Goal: Information Seeking & Learning: Learn about a topic

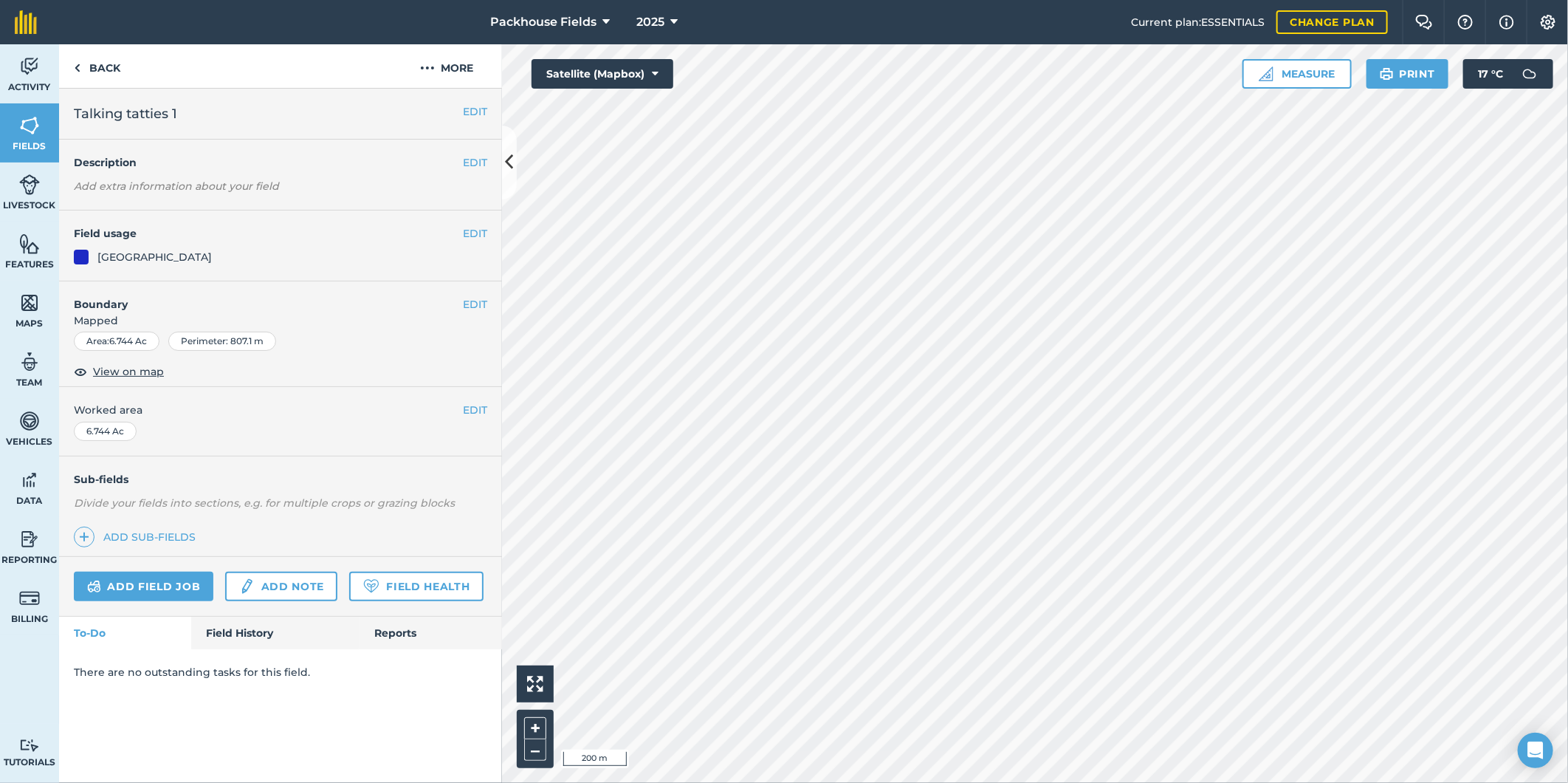
click at [248, 616] on div "Add field job Add note Field Health" at bounding box center [280, 587] width 443 height 60
click at [249, 621] on link "Field History" at bounding box center [274, 633] width 167 height 33
click at [179, 687] on div "Tt Created by [PERSON_NAME]" at bounding box center [159, 687] width 121 height 29
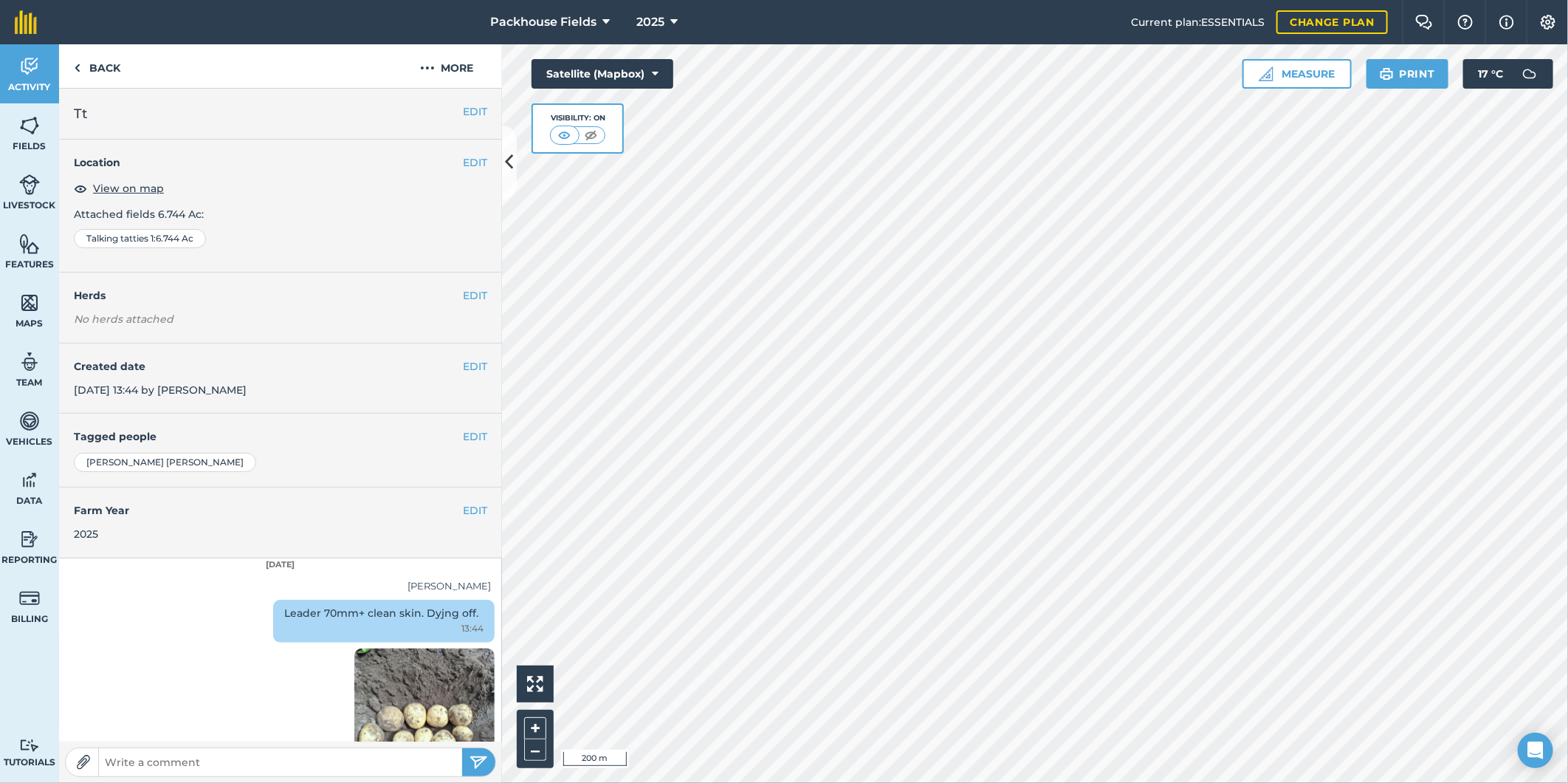
scroll to position [199, 0]
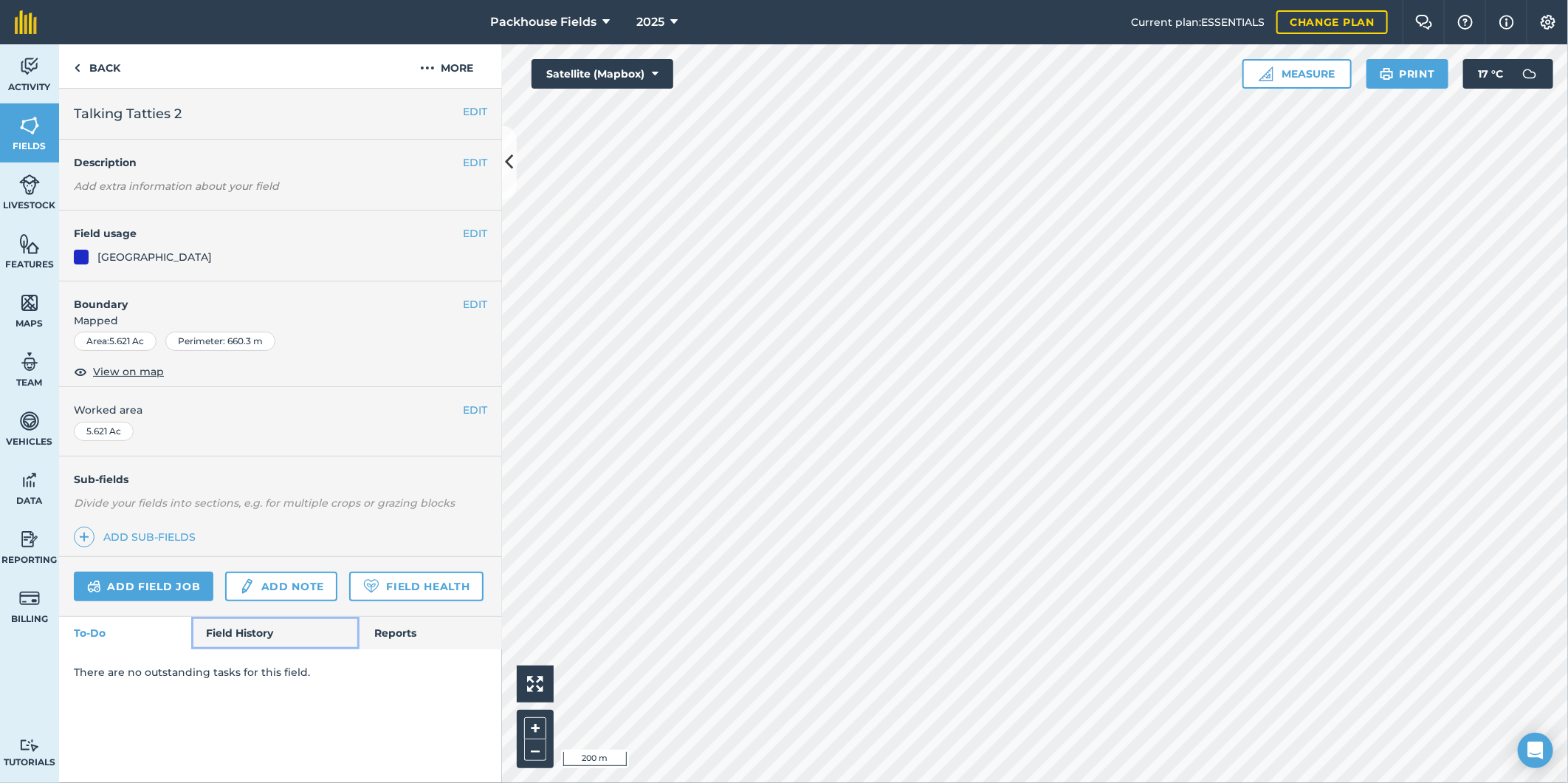
click at [227, 626] on link "Field History" at bounding box center [274, 633] width 167 height 33
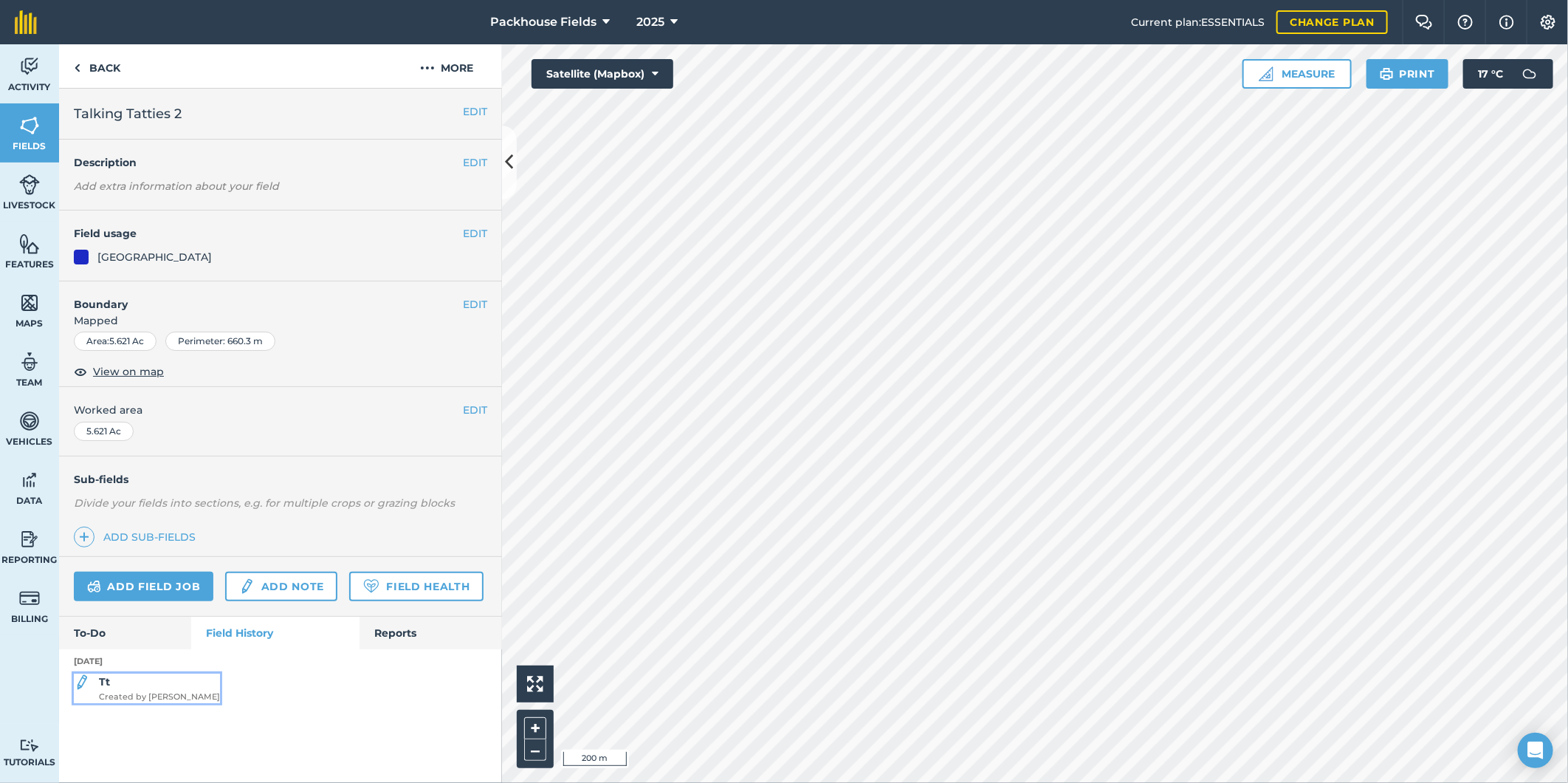
click at [157, 688] on div "Tt Created by [PERSON_NAME]" at bounding box center [159, 687] width 121 height 29
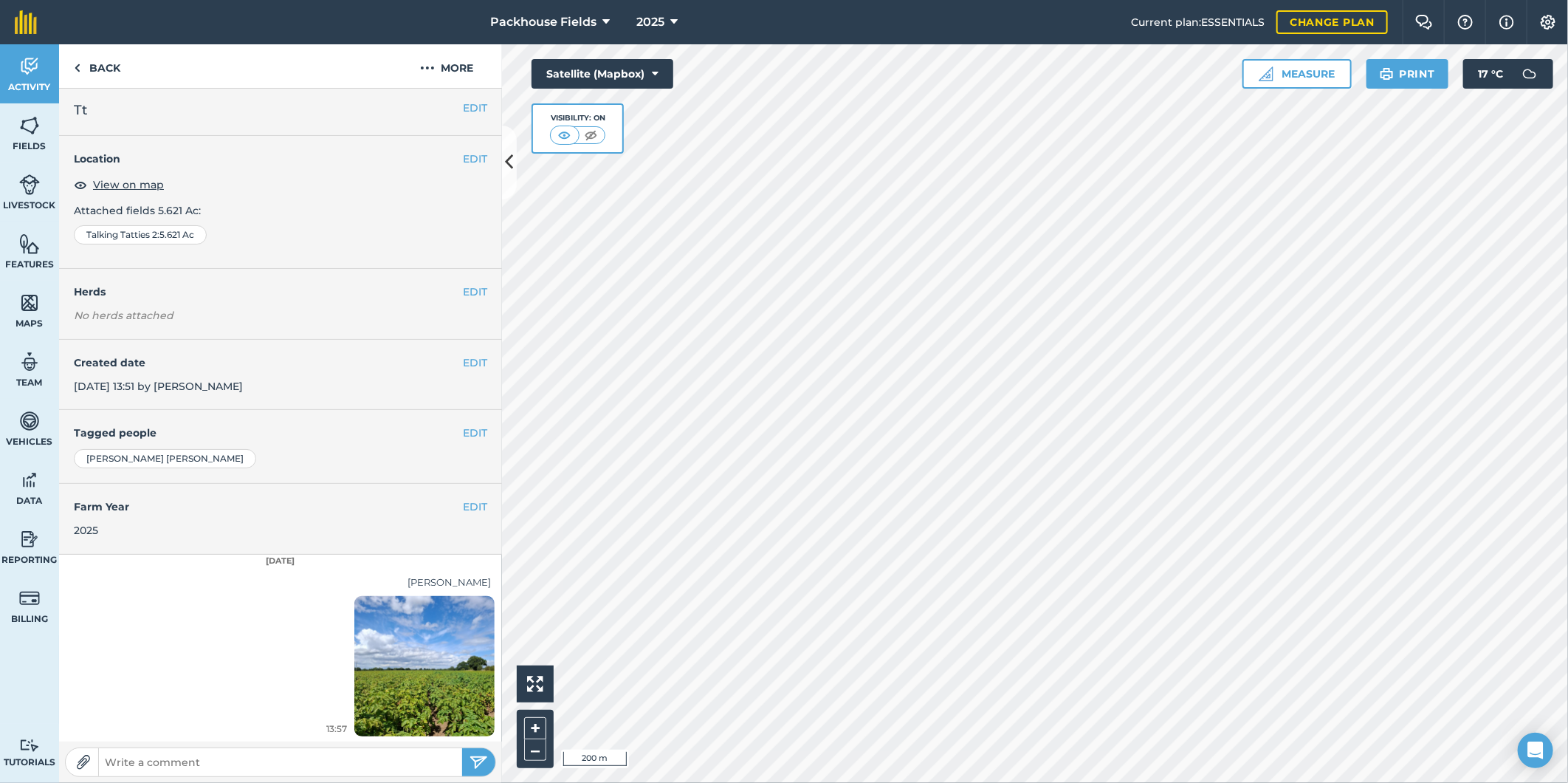
scroll to position [4, 0]
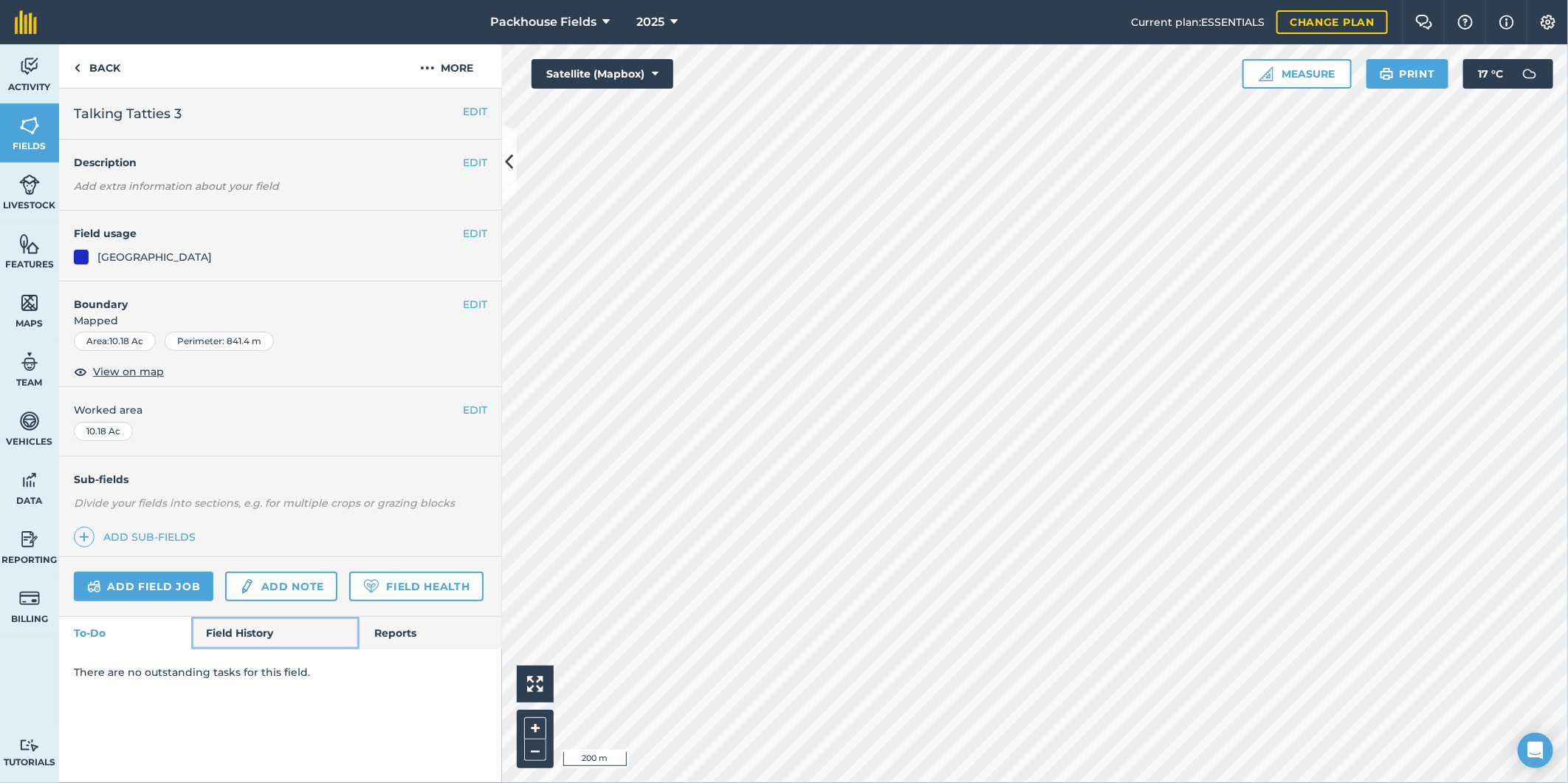
click at [237, 630] on link "Field History" at bounding box center [274, 633] width 167 height 33
click at [216, 691] on div "Tt Created by [PERSON_NAME]" at bounding box center [280, 687] width 443 height 29
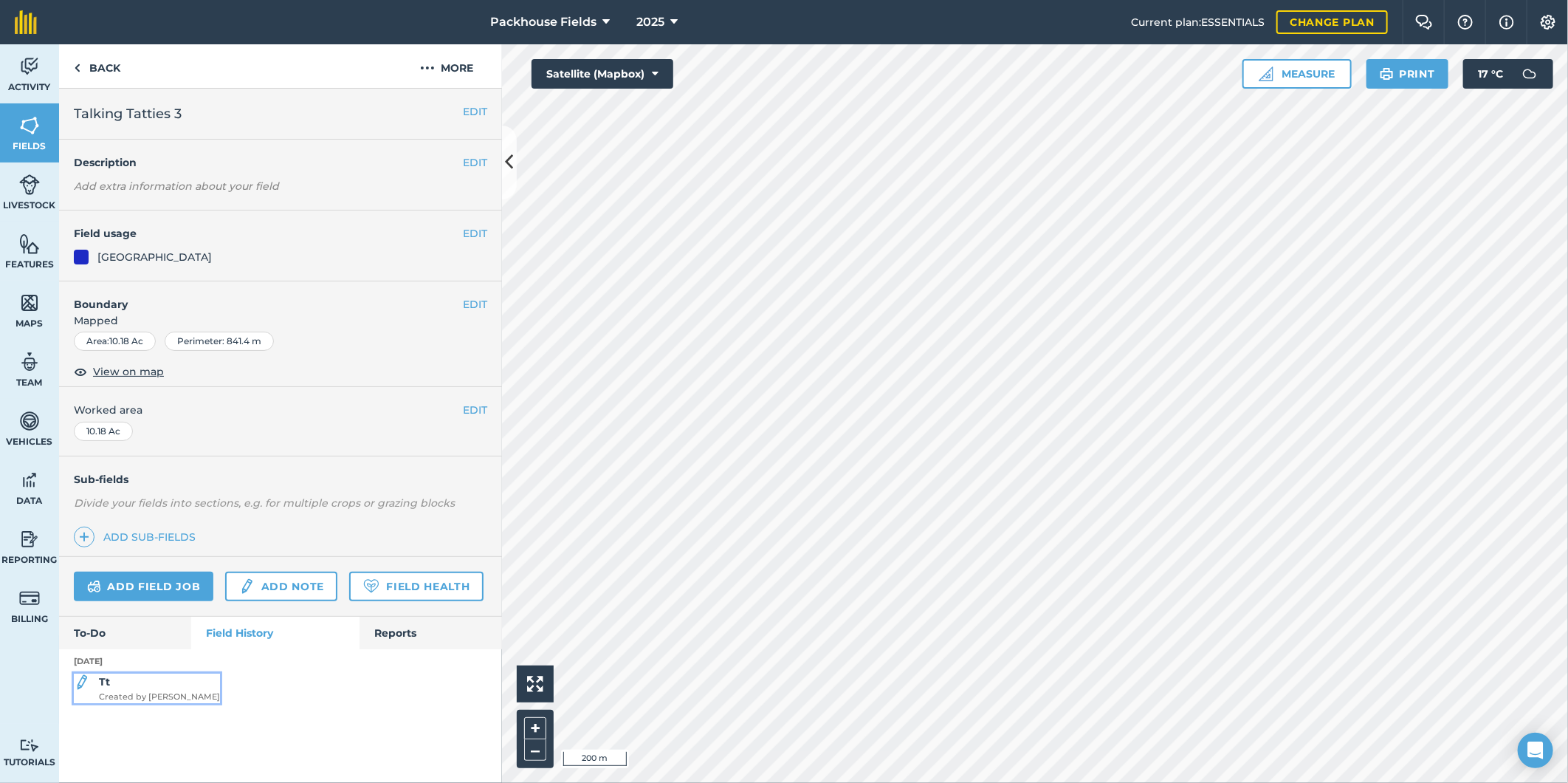
click at [180, 686] on div "Tt Created by [PERSON_NAME]" at bounding box center [159, 687] width 121 height 29
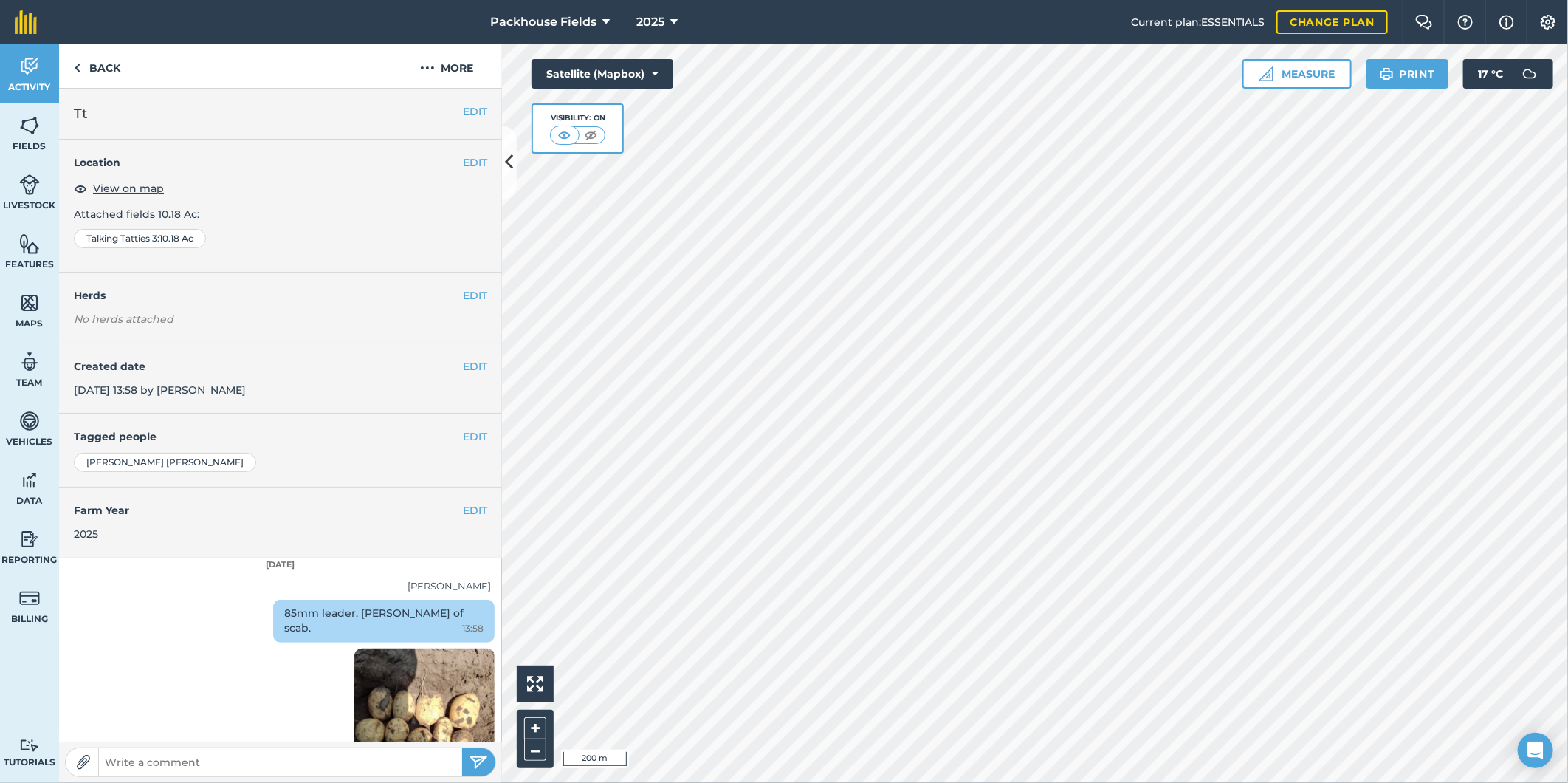
scroll to position [185, 0]
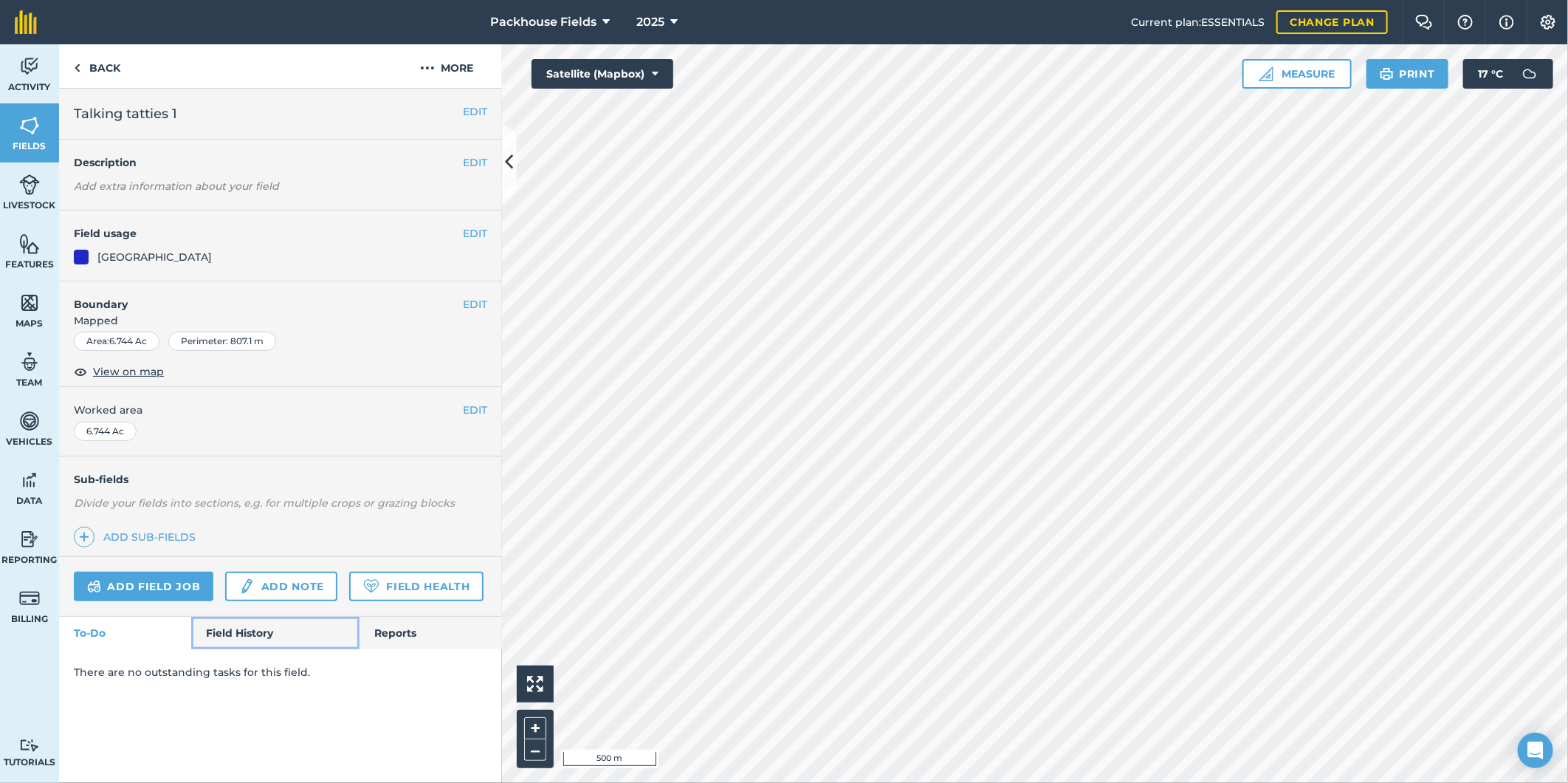
click at [209, 636] on link "Field History" at bounding box center [274, 633] width 167 height 33
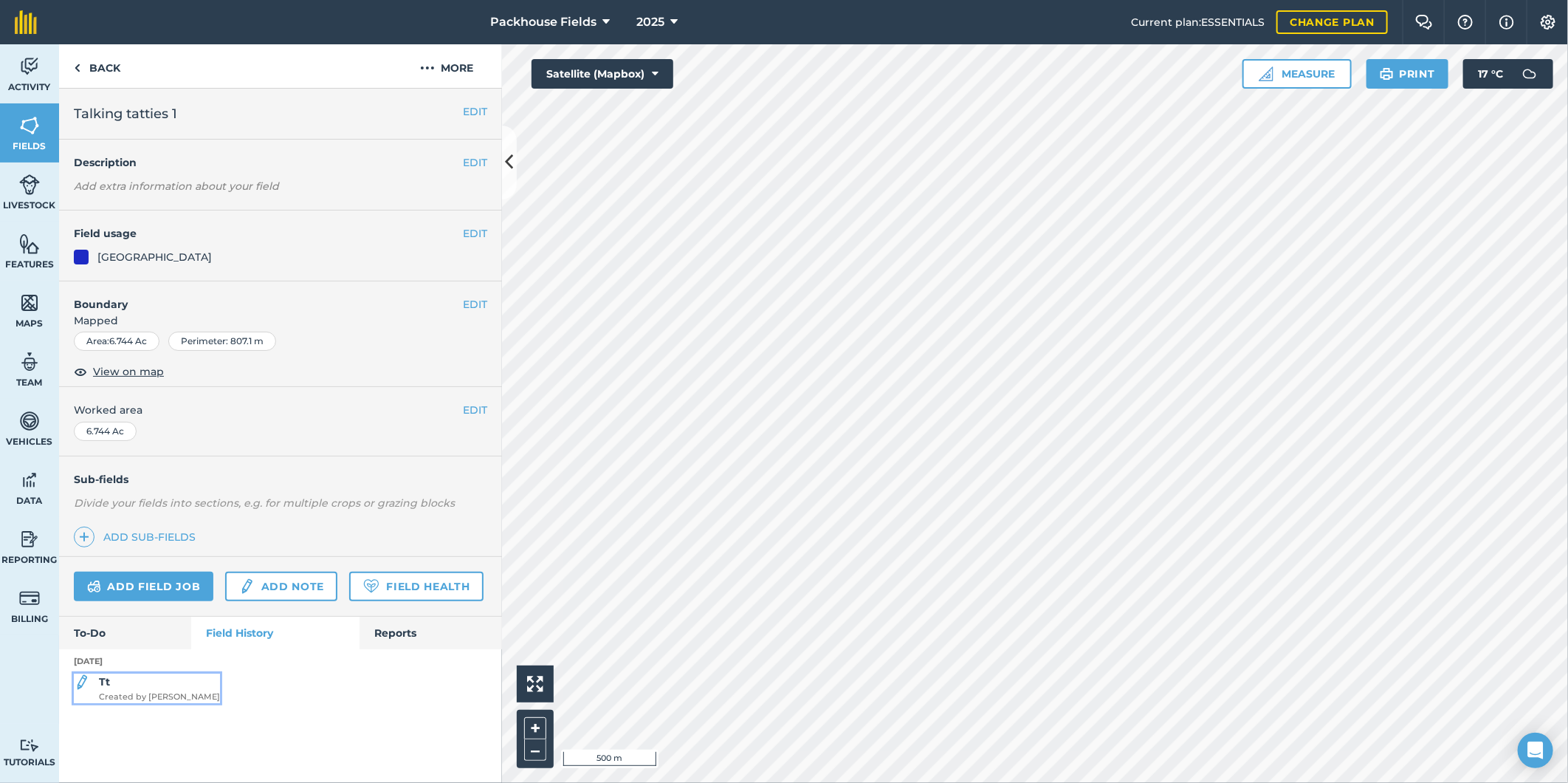
click at [149, 696] on span "Created by [PERSON_NAME]" at bounding box center [159, 696] width 121 height 13
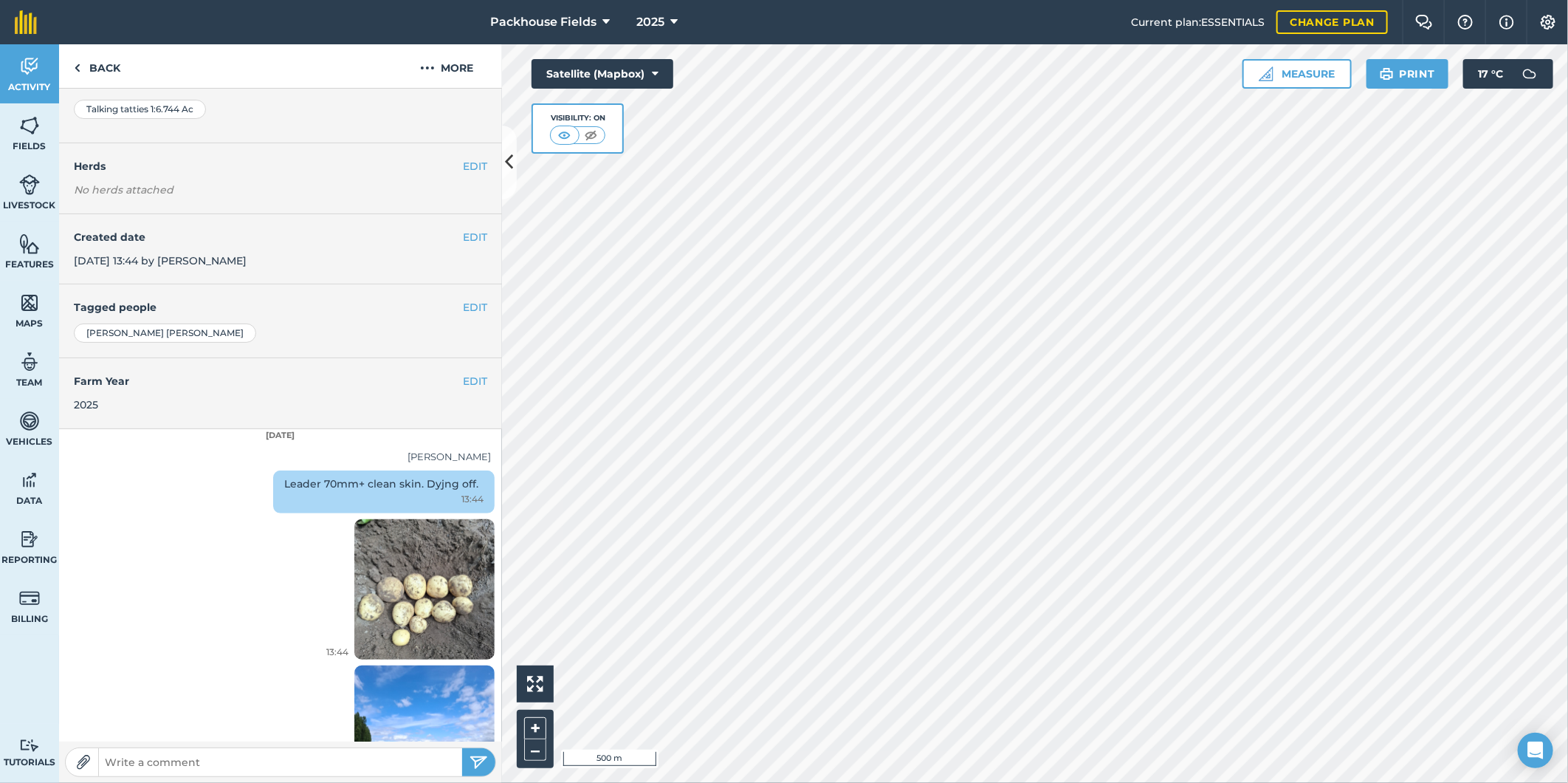
scroll to position [199, 0]
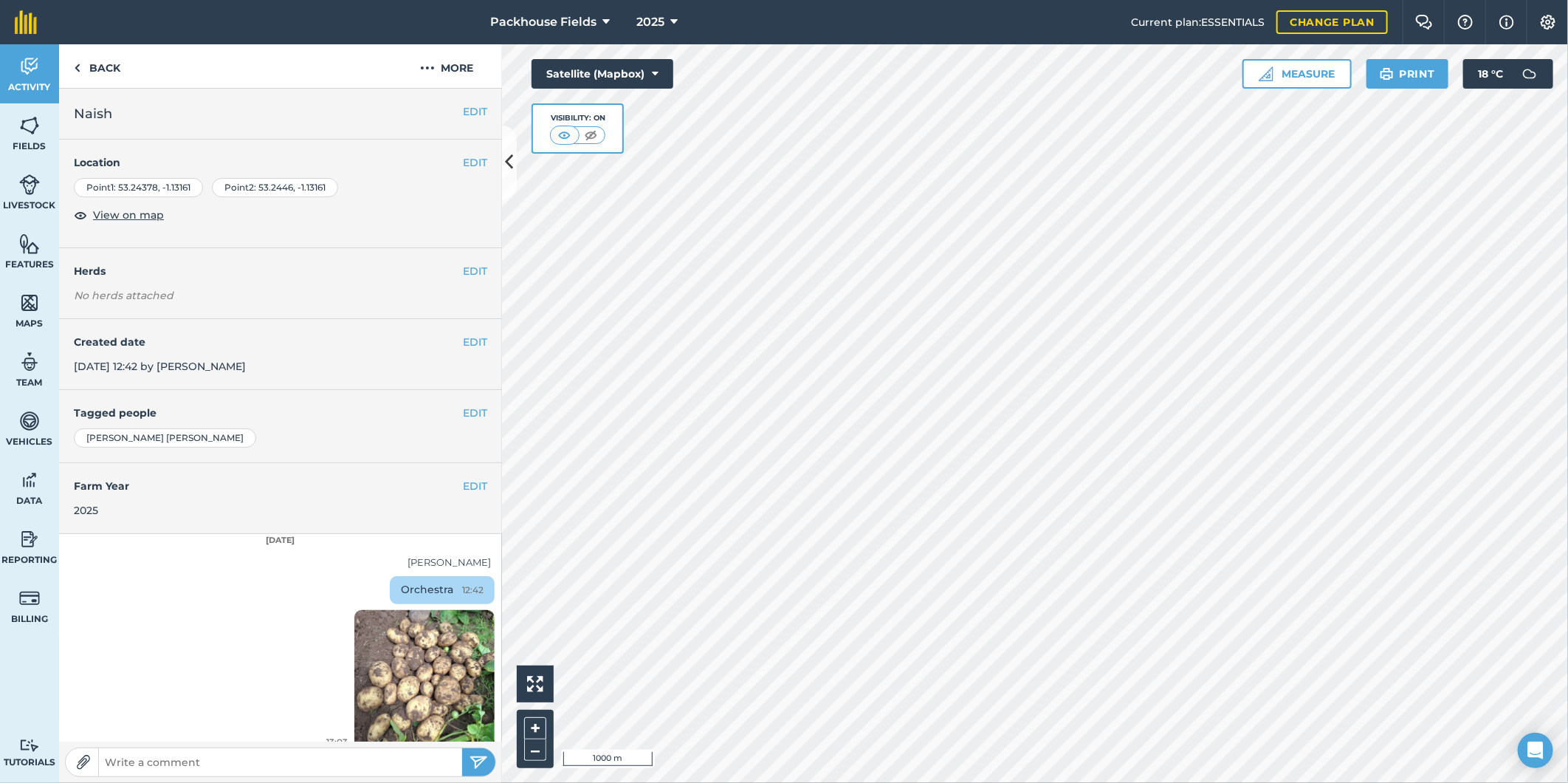
scroll to position [15, 0]
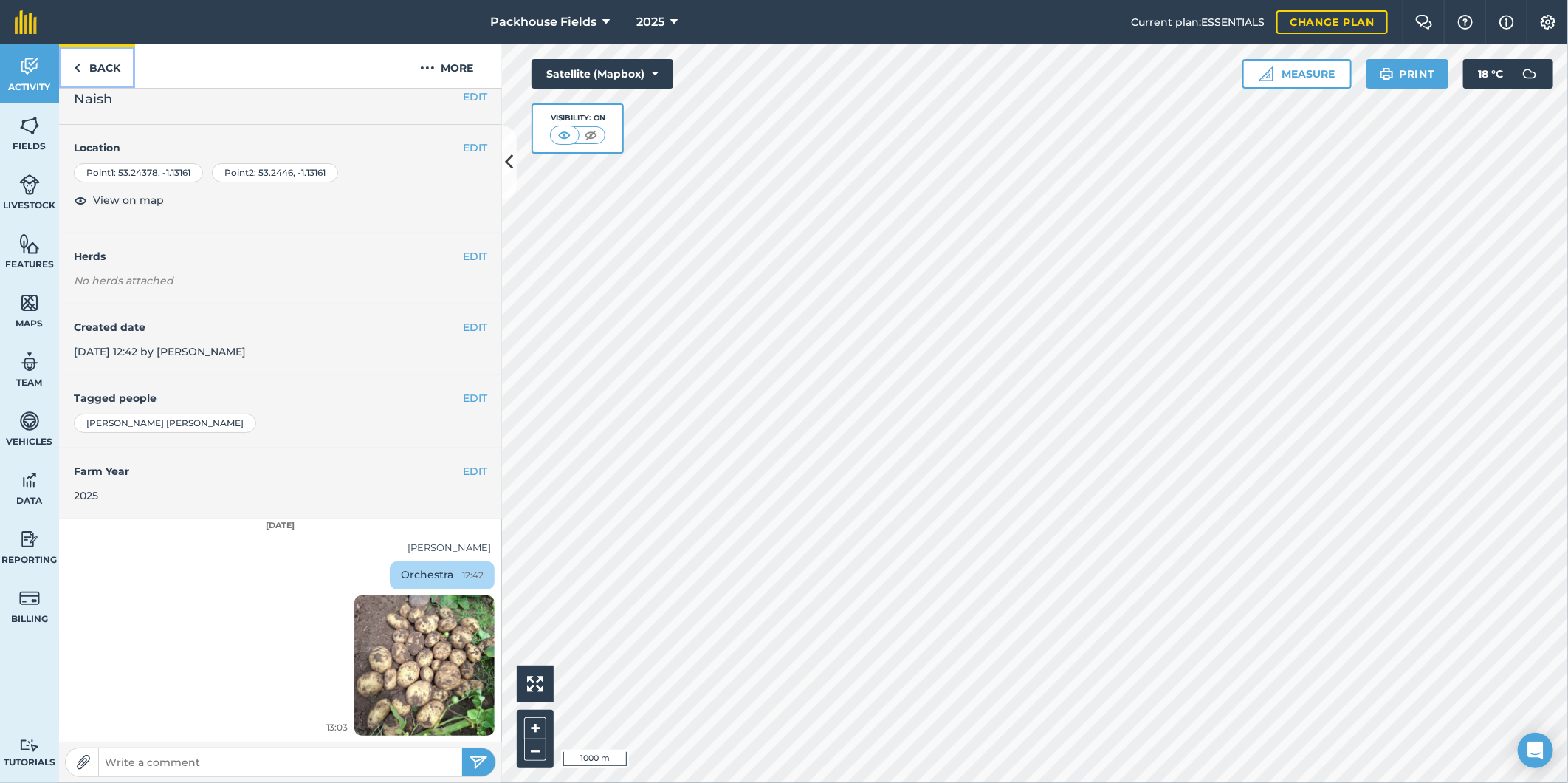
click at [109, 56] on link "Back" at bounding box center [97, 65] width 76 height 43
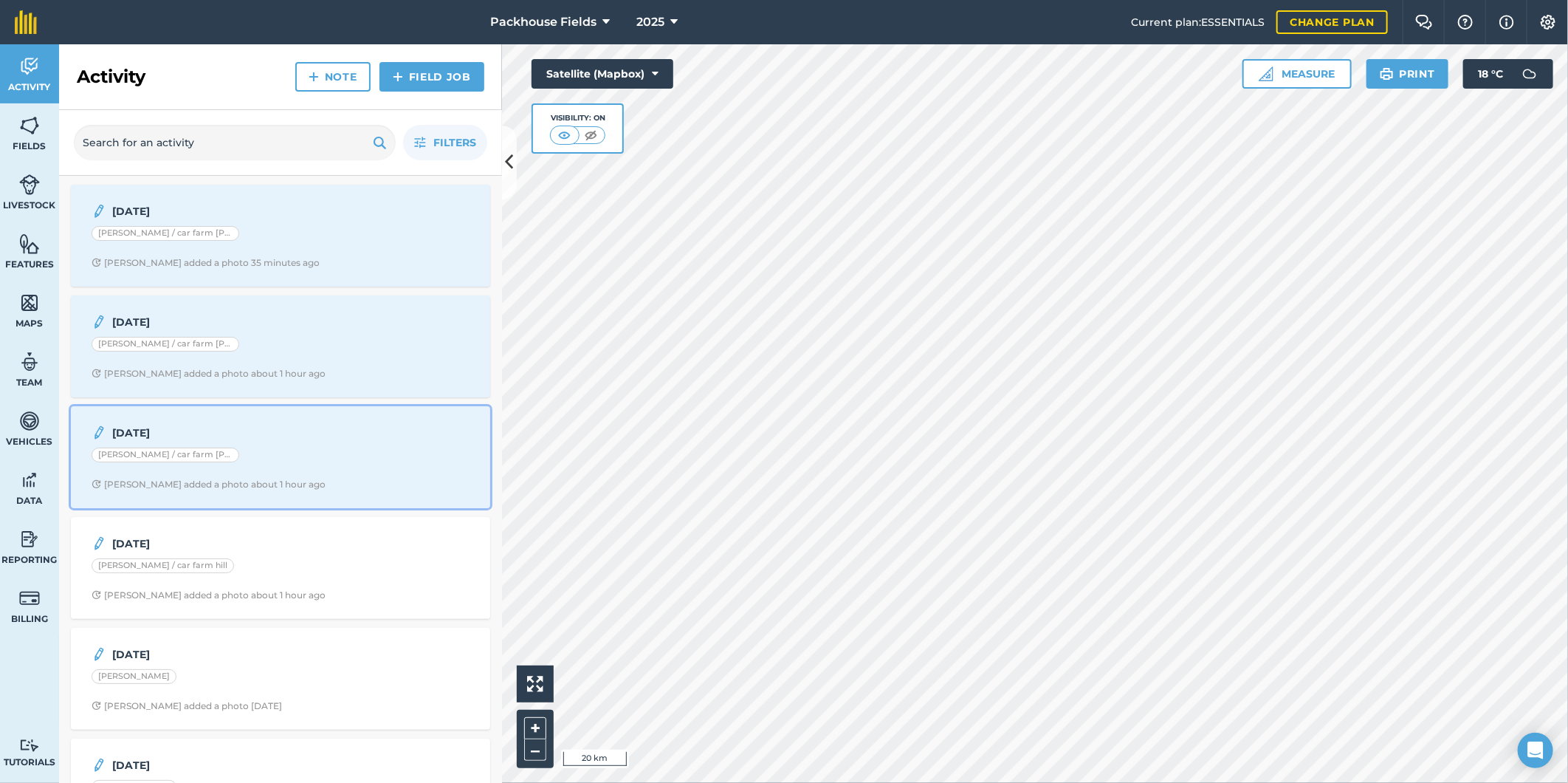
click at [306, 457] on div "[PERSON_NAME] / car farm [PERSON_NAME]" at bounding box center [279, 457] width 378 height 19
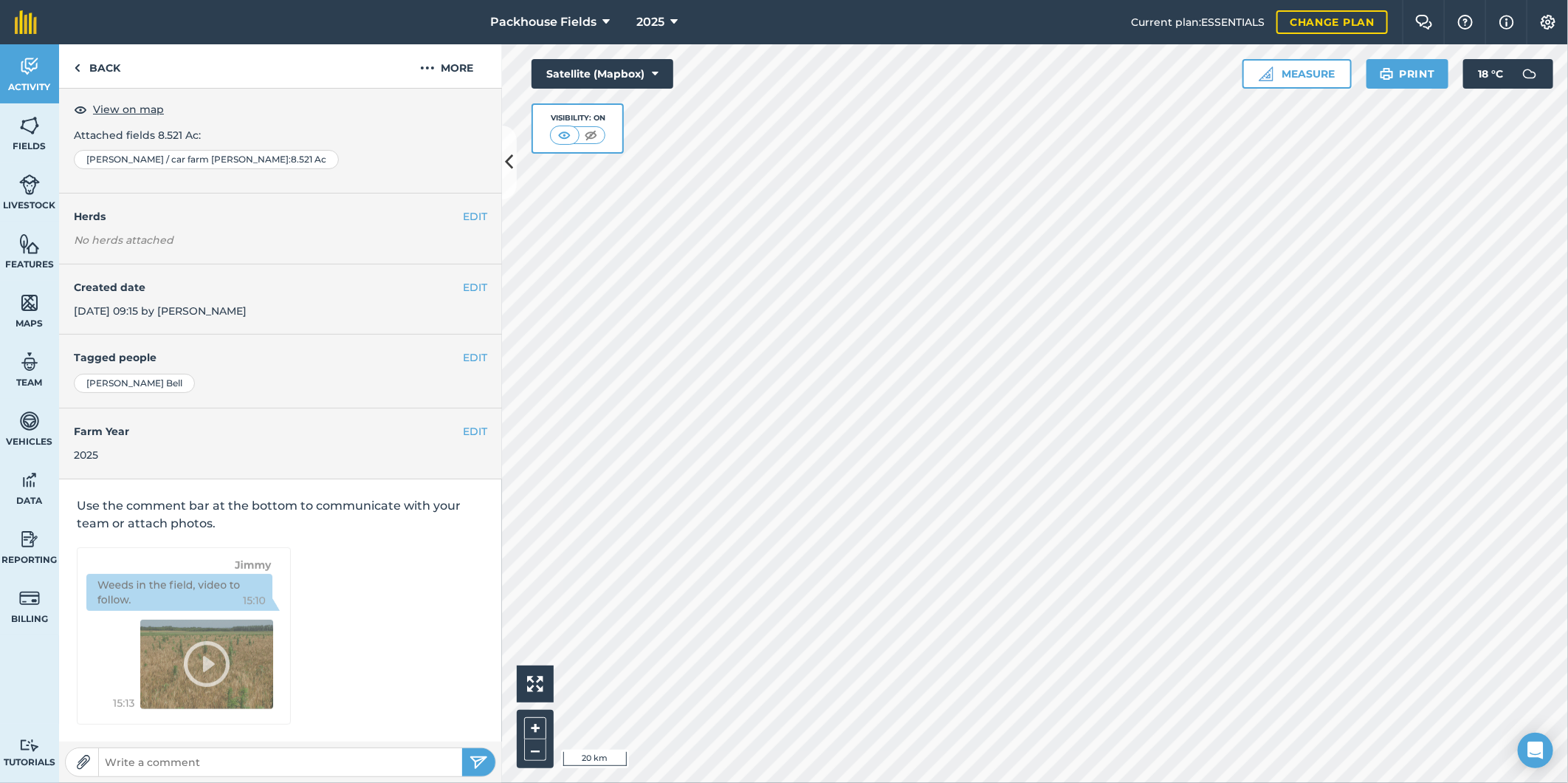
scroll to position [4, 0]
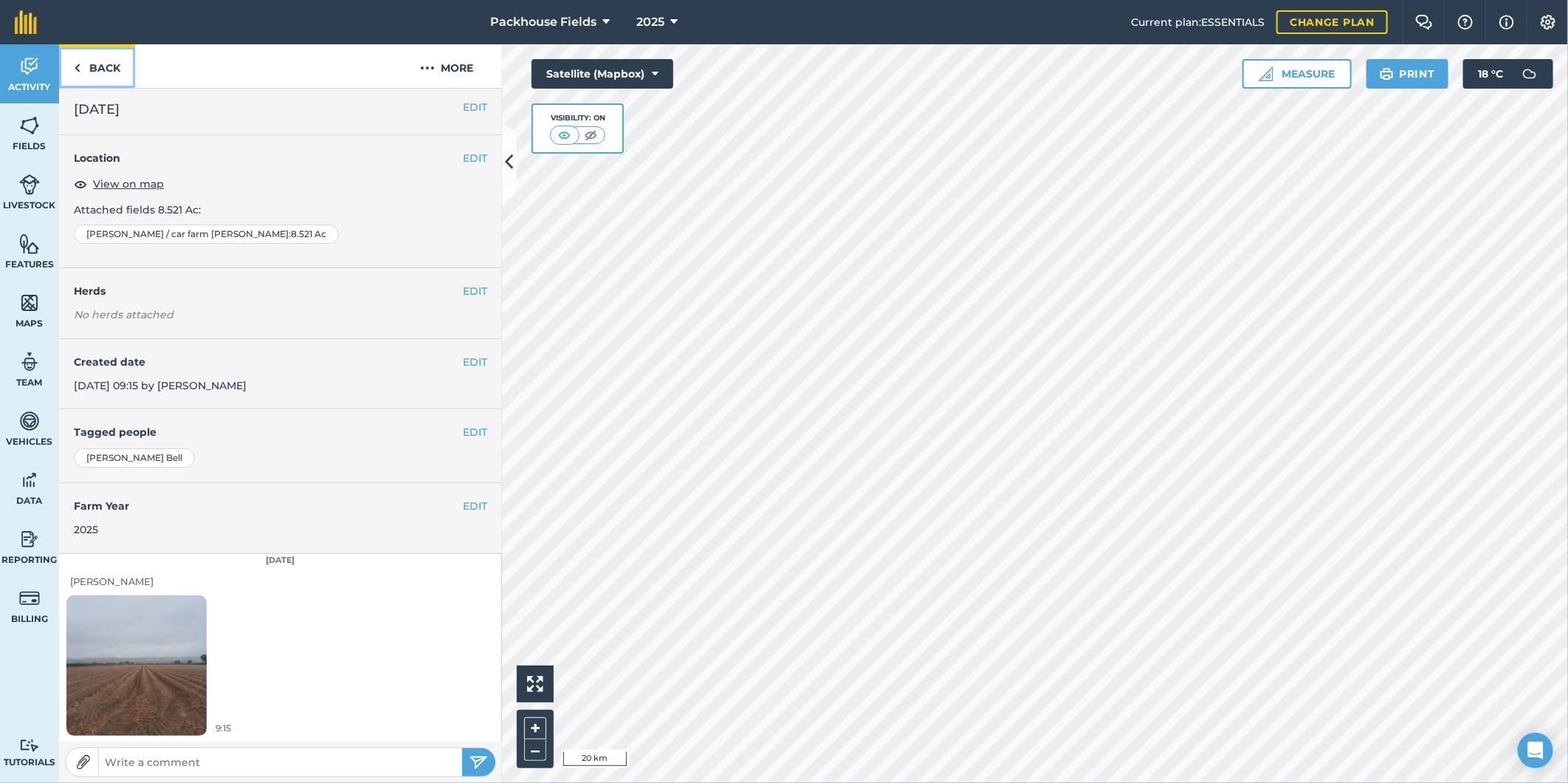
click at [108, 58] on link "Back" at bounding box center [97, 65] width 76 height 43
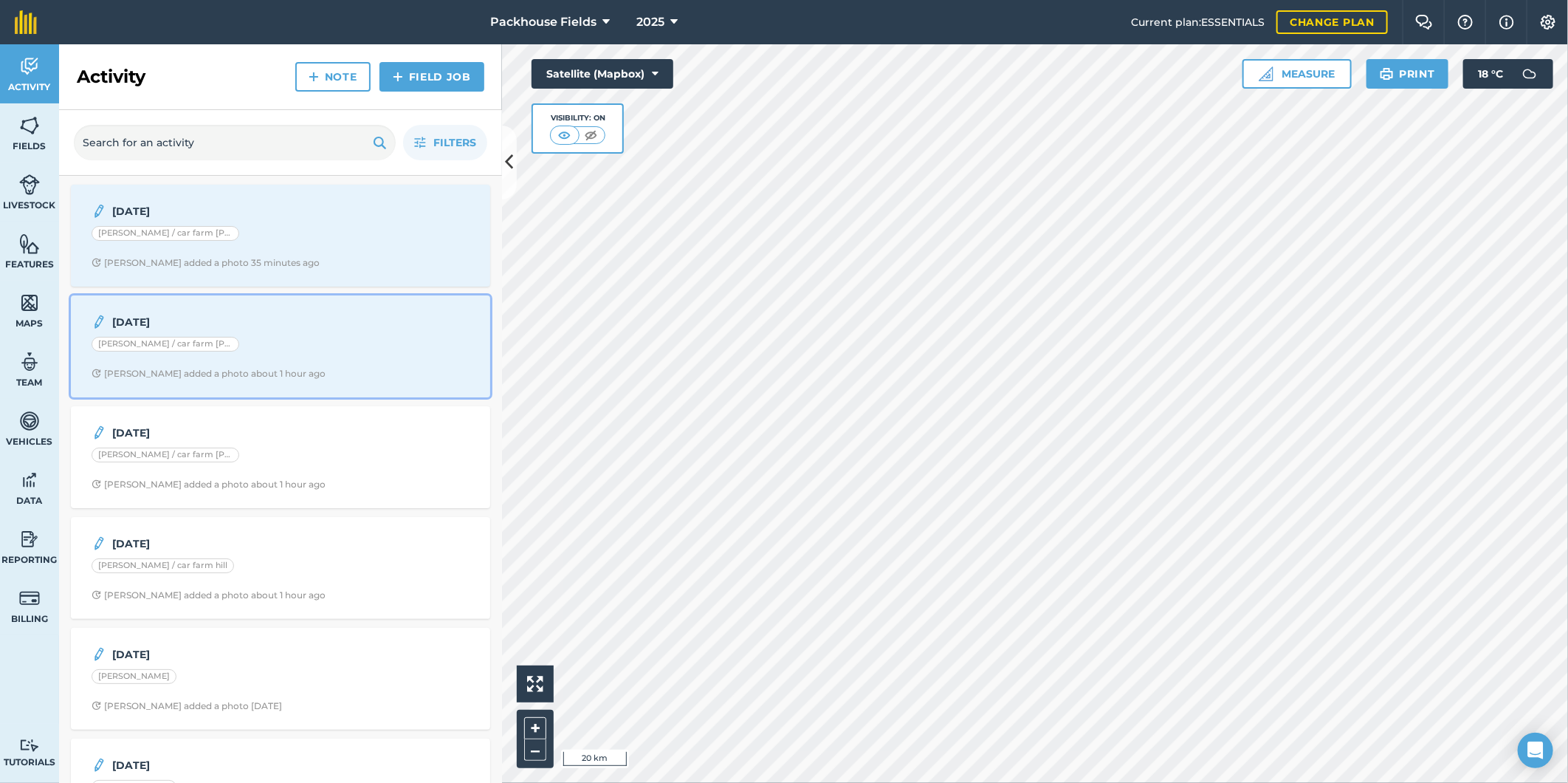
click at [270, 333] on div "18.8.25 Nutt / car farm Dawson 1 Alice B added a photo about 1 hour ago" at bounding box center [280, 346] width 402 height 84
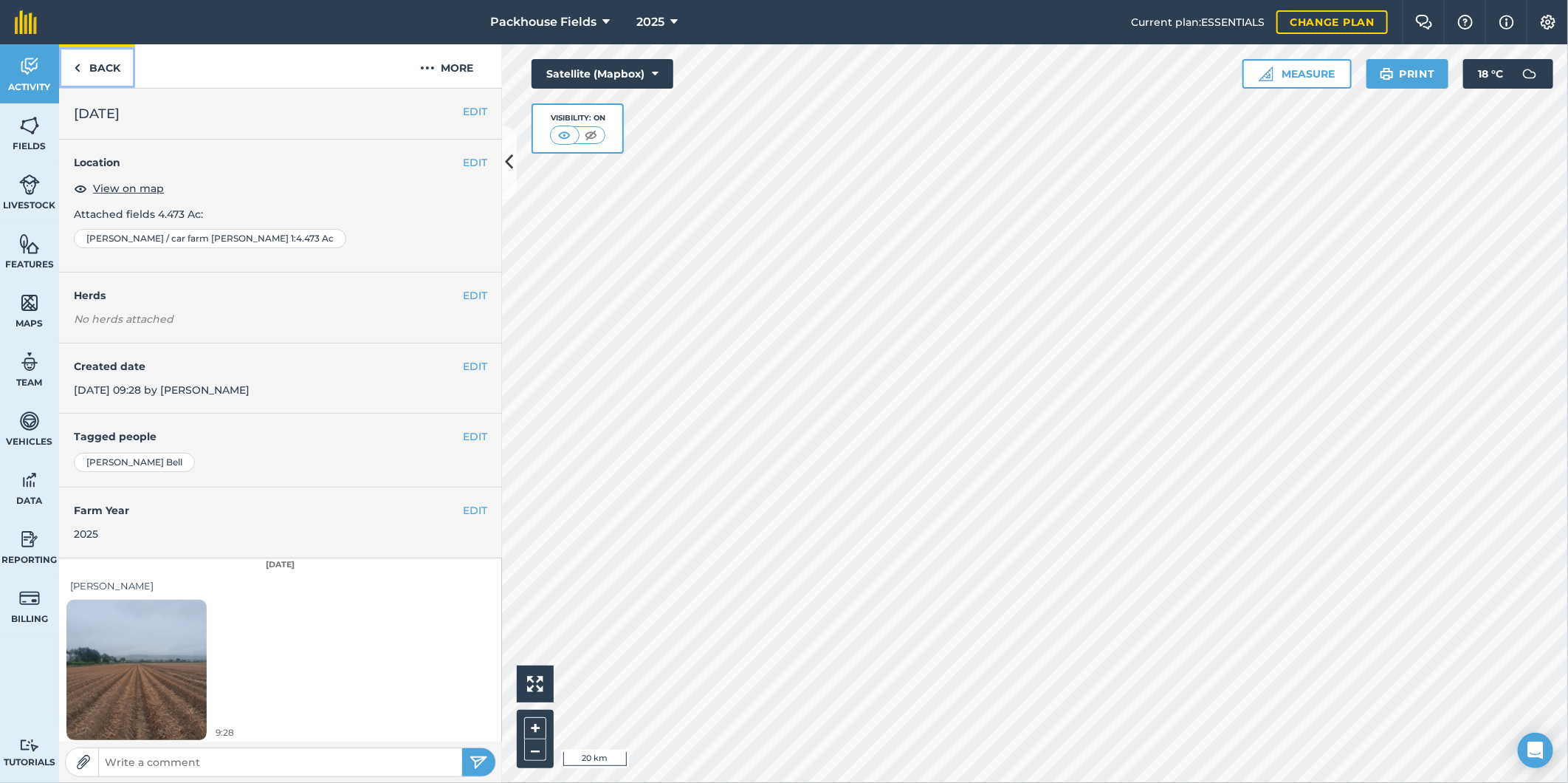
click at [110, 69] on link "Back" at bounding box center [97, 65] width 76 height 43
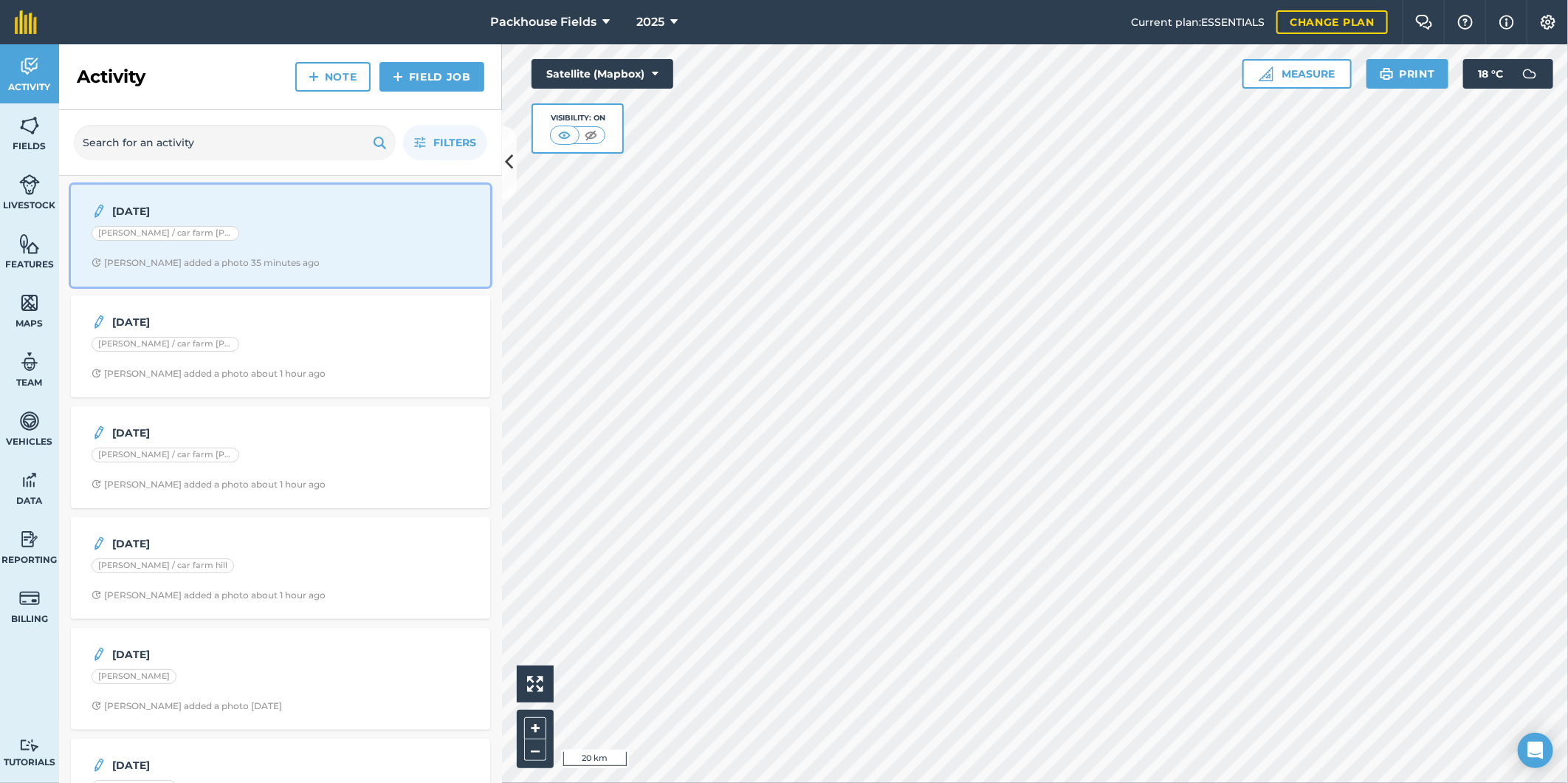
click at [284, 234] on div "[PERSON_NAME] / car farm [PERSON_NAME]" at bounding box center [279, 235] width 378 height 19
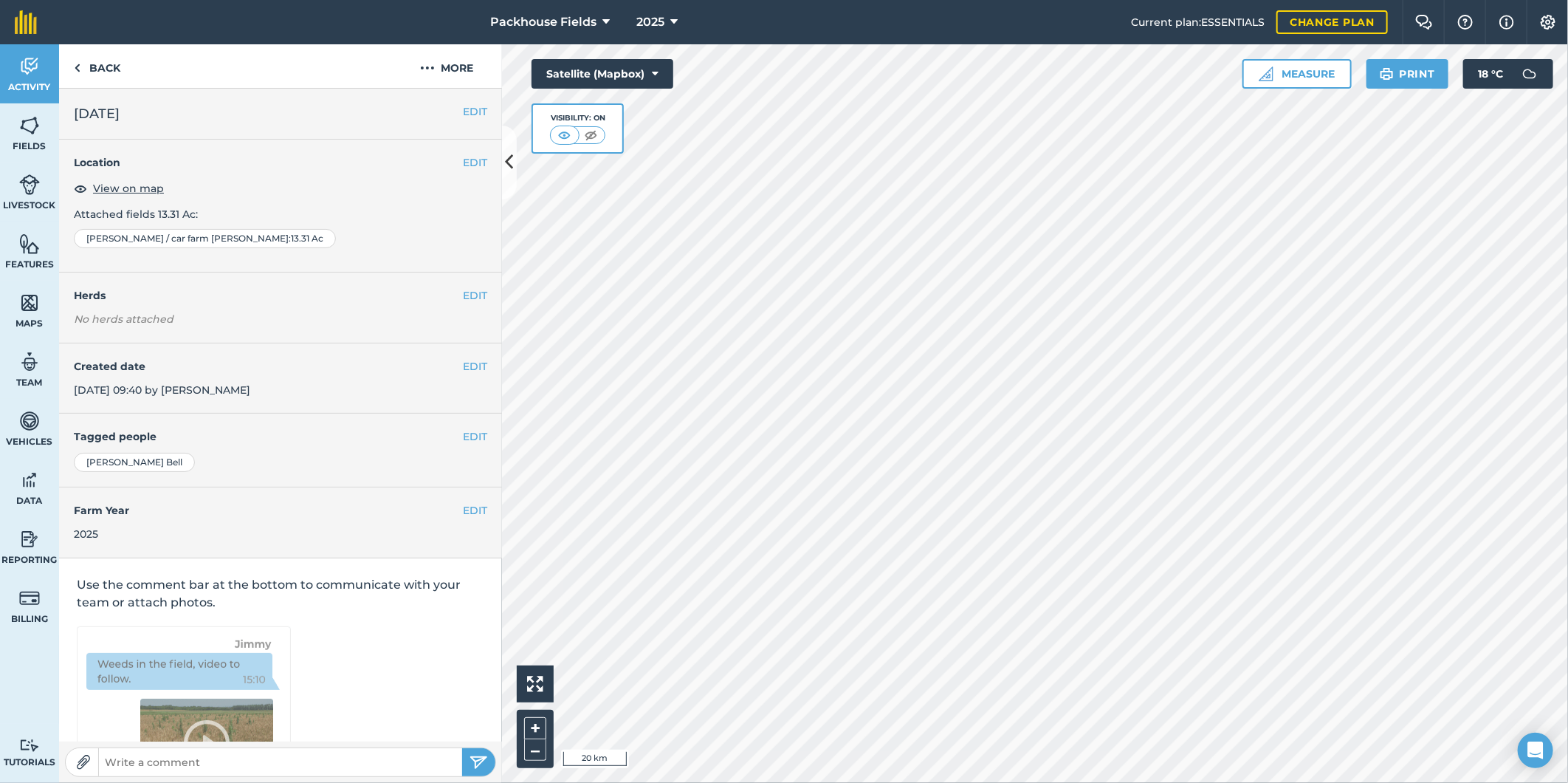
scroll to position [4, 0]
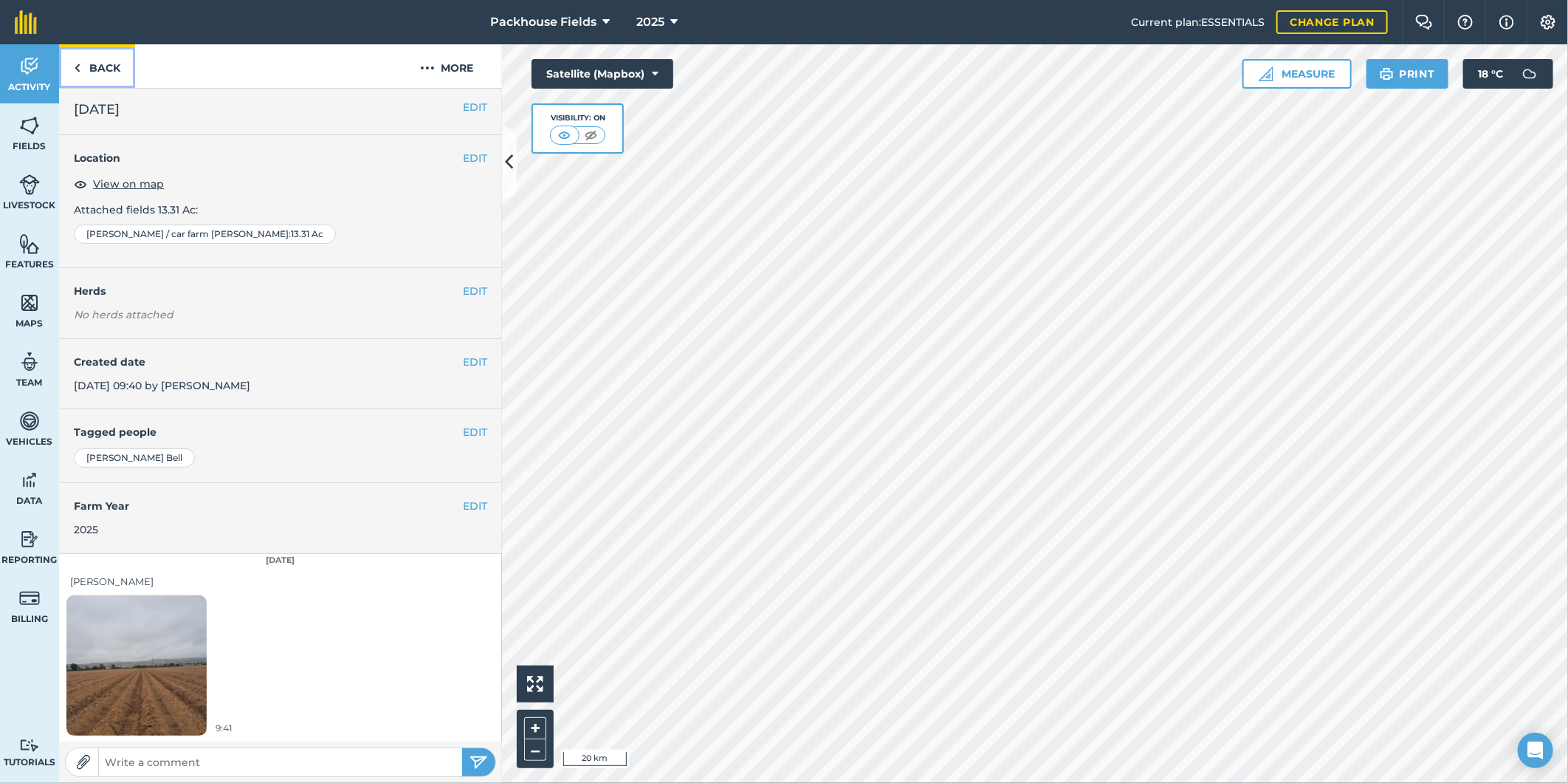
click at [96, 75] on link "Back" at bounding box center [97, 65] width 76 height 43
